Goal: Find specific page/section: Find specific page/section

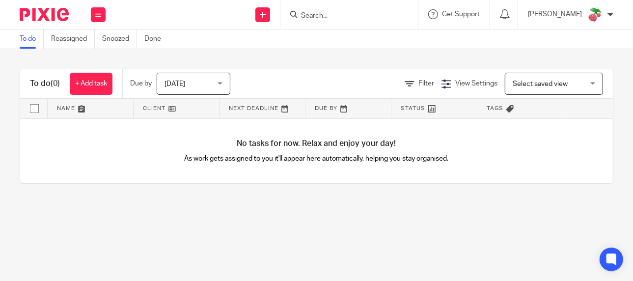
click at [340, 18] on input "Search" at bounding box center [344, 16] width 88 height 9
click at [346, 12] on input "Search" at bounding box center [344, 16] width 88 height 9
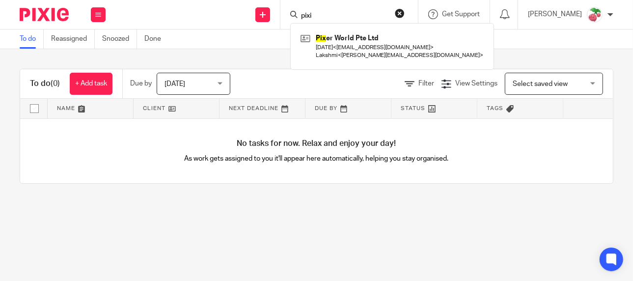
type input "pixie"
drag, startPoint x: 346, startPoint y: 17, endPoint x: 283, endPoint y: 14, distance: 63.4
click at [283, 14] on div "Send new email Create task Add client Request signature pixie Pixe r World Pte …" at bounding box center [374, 14] width 518 height 29
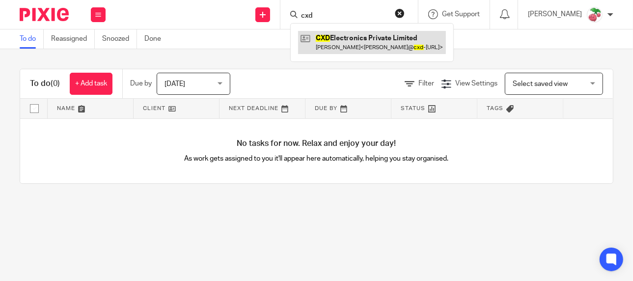
type input "cxd"
click at [347, 37] on link at bounding box center [372, 42] width 148 height 23
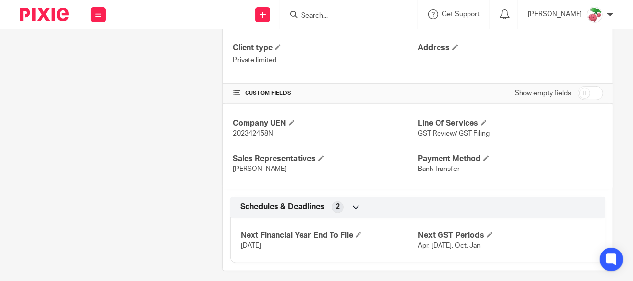
scroll to position [319, 0]
